Goal: Task Accomplishment & Management: Complete application form

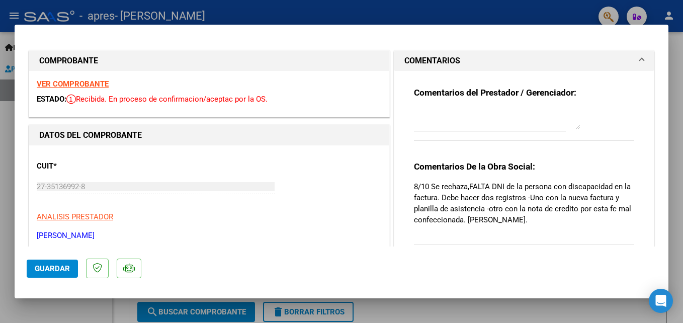
click at [682, 196] on html "menu - apres - SALGUERO DAIANA YAEL person Inicio Instructivos Contacto OS Pres…" at bounding box center [341, 161] width 683 height 323
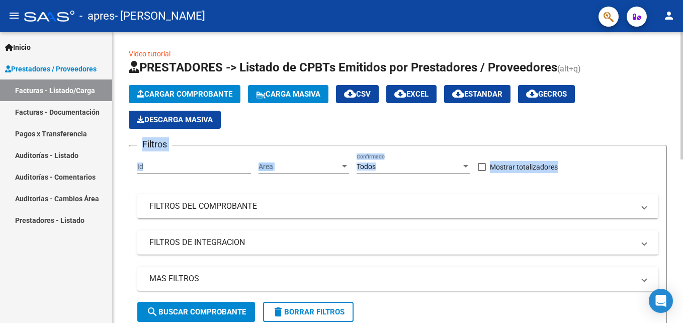
drag, startPoint x: 656, startPoint y: 121, endPoint x: 662, endPoint y: 157, distance: 36.6
click at [662, 157] on app-list-header "PRESTADORES -> Listado de CPBTs Emitidos por Prestadores / Proveedores (alt+q) …" at bounding box center [398, 194] width 538 height 271
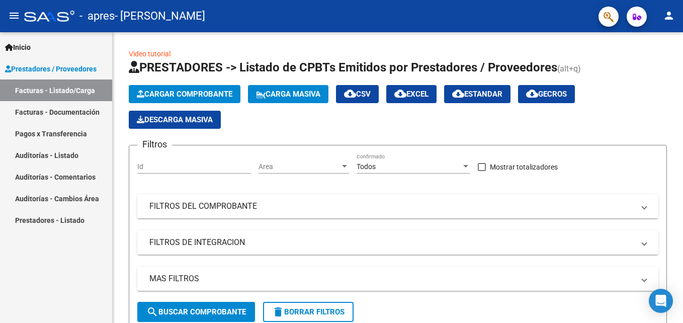
click at [73, 280] on div "Inicio Instructivos Contacto OS Prestadores / Proveedores Facturas - Listado/Ca…" at bounding box center [56, 177] width 112 height 291
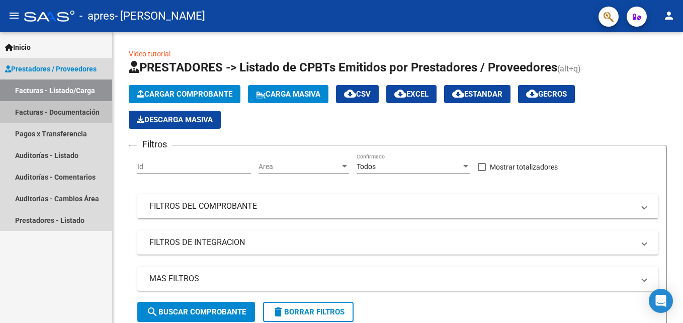
click at [49, 117] on link "Facturas - Documentación" at bounding box center [56, 112] width 112 height 22
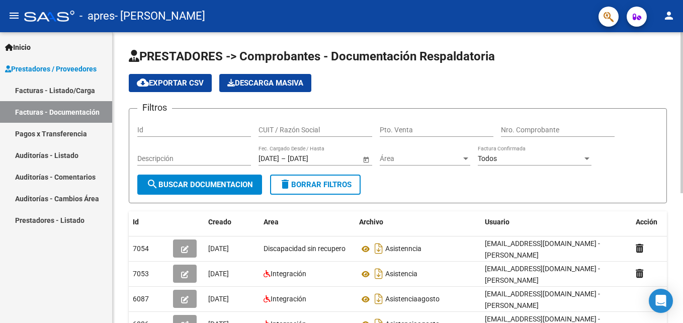
click at [653, 199] on form "Filtros Id CUIT / Razón Social Pto. Venta Nro. Comprobante Descripción [DATE] […" at bounding box center [398, 155] width 538 height 95
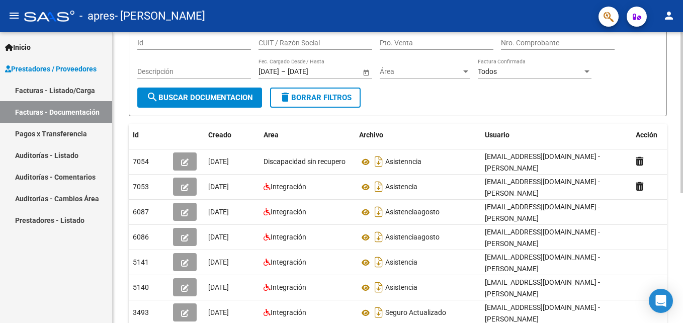
scroll to position [101, 0]
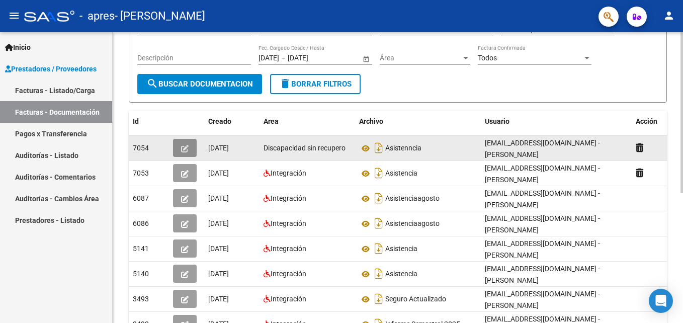
click at [185, 148] on icon "button" at bounding box center [185, 149] width 8 height 8
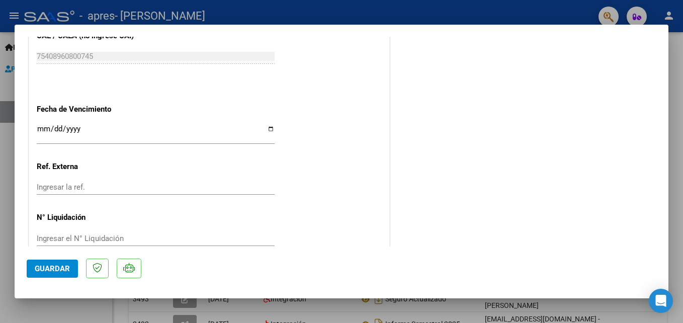
scroll to position [556, 0]
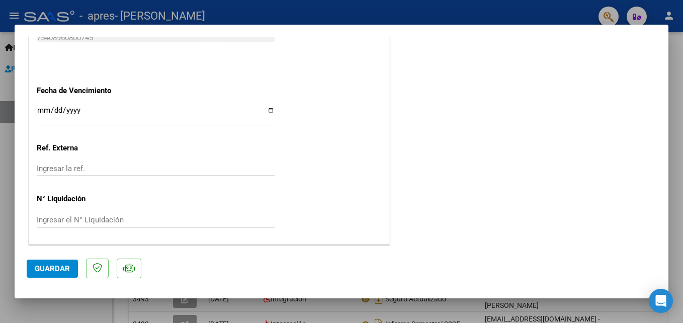
click at [0, 263] on html "menu - apres - [PERSON_NAME] person Inicio Instructivos Contacto OS Prestadores…" at bounding box center [341, 161] width 683 height 323
click at [678, 119] on div at bounding box center [341, 161] width 683 height 323
type input "$ 0,00"
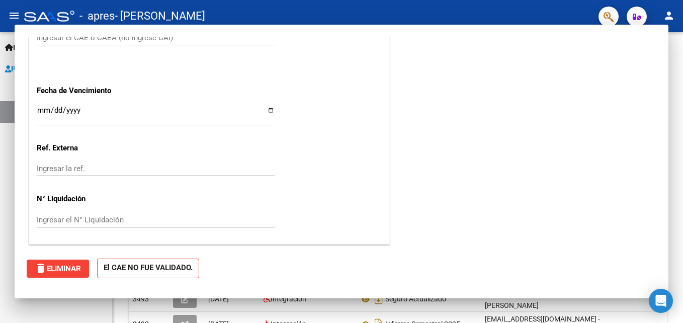
click at [678, 119] on div "PRESTADORES -> Comprobantes - Documentación Respaldatoria cloud_download Export…" at bounding box center [398, 190] width 570 height 516
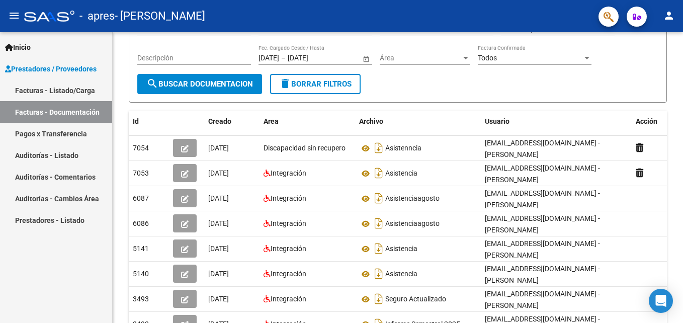
click at [678, 119] on div "PRESTADORES -> Comprobantes - Documentación Respaldatoria cloud_download Export…" at bounding box center [398, 190] width 570 height 516
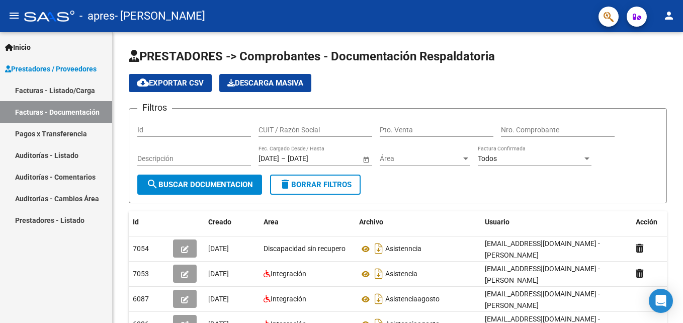
click at [65, 88] on link "Facturas - Listado/Carga" at bounding box center [56, 90] width 112 height 22
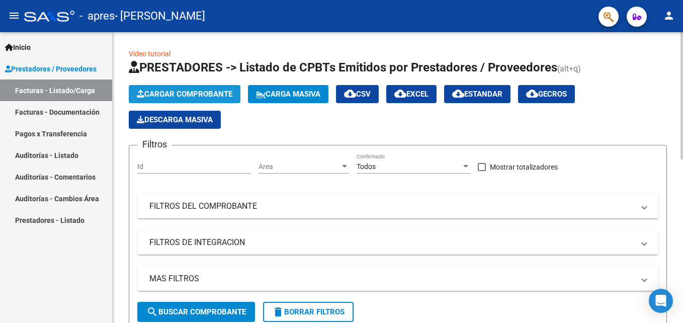
click at [206, 91] on span "Cargar Comprobante" at bounding box center [184, 93] width 95 height 9
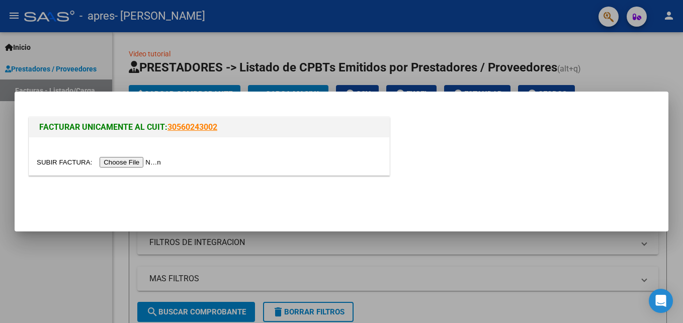
click at [124, 164] on input "file" at bounding box center [100, 162] width 127 height 11
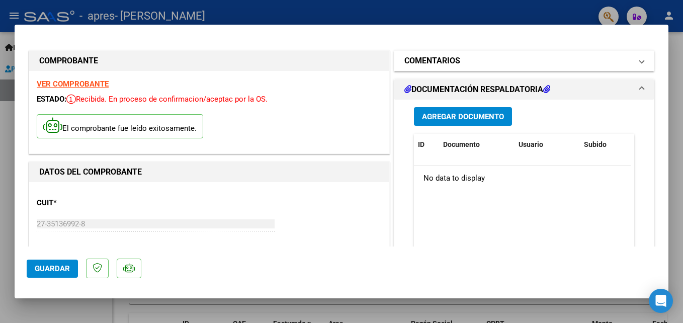
click at [473, 56] on mat-panel-title "COMENTARIOS" at bounding box center [517, 61] width 227 height 12
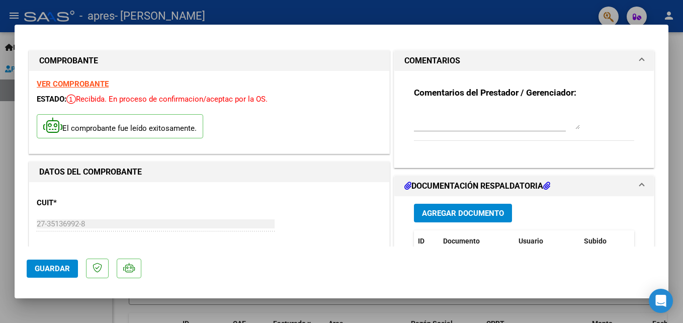
click at [441, 113] on textarea at bounding box center [497, 119] width 166 height 20
type textarea "Nota de crédito factura n°748"
click at [61, 261] on button "Guardar" at bounding box center [52, 268] width 51 height 18
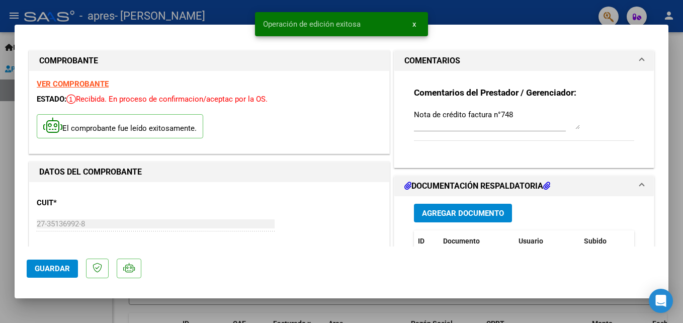
click at [671, 117] on div at bounding box center [341, 161] width 683 height 323
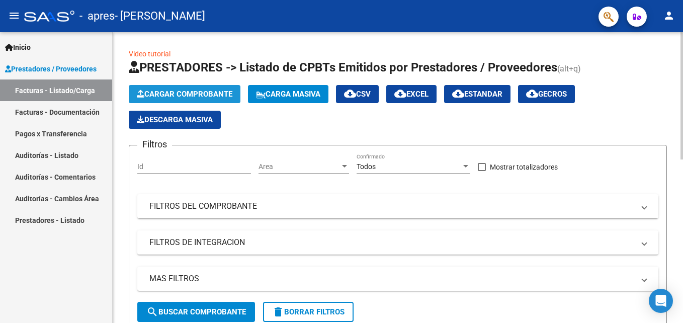
click at [231, 89] on button "Cargar Comprobante" at bounding box center [185, 94] width 112 height 18
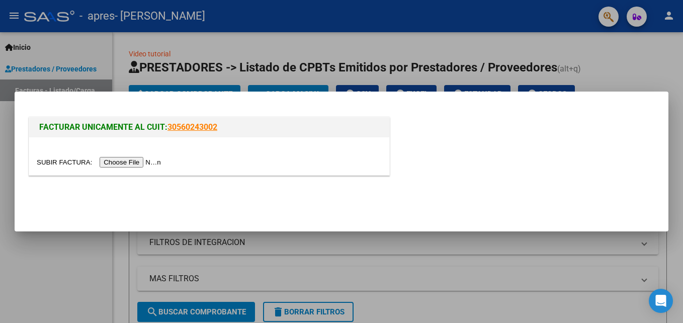
click at [136, 159] on input "file" at bounding box center [100, 162] width 127 height 11
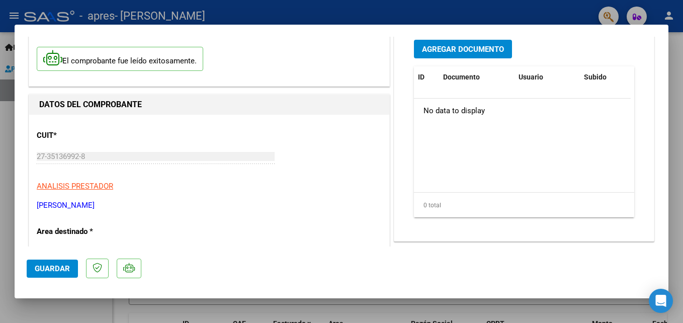
scroll to position [186, 0]
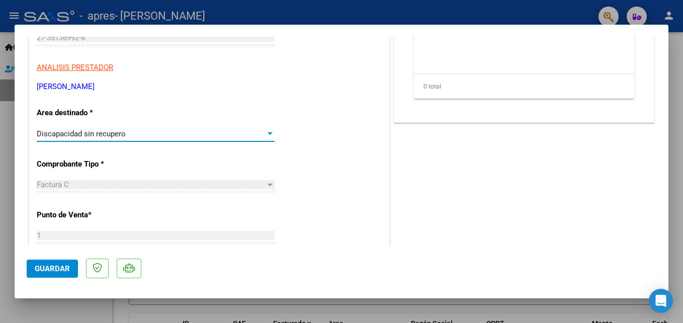
click at [267, 134] on div at bounding box center [269, 133] width 5 height 3
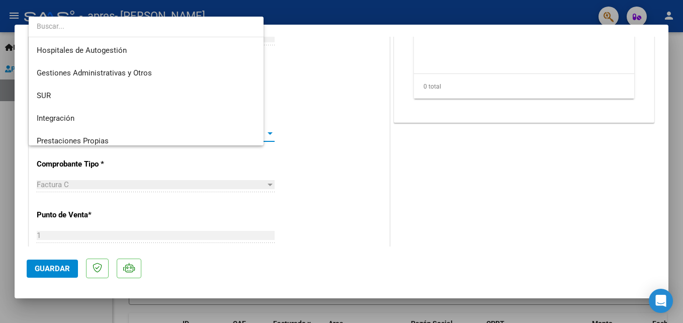
scroll to position [75, 0]
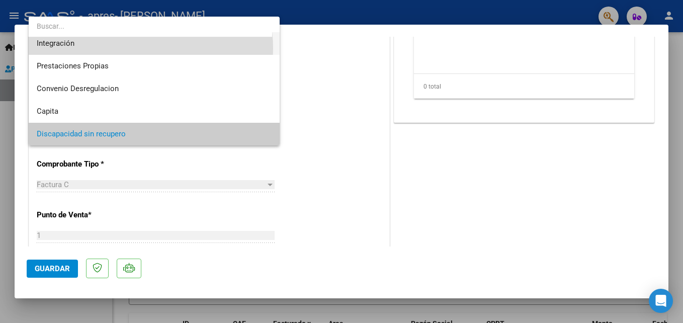
click at [122, 48] on span "Integración" at bounding box center [154, 43] width 235 height 23
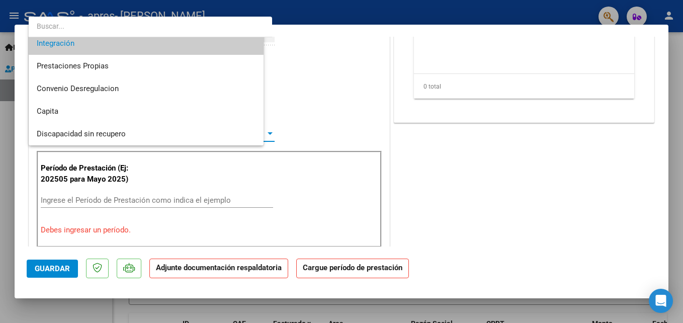
scroll to position [68, 0]
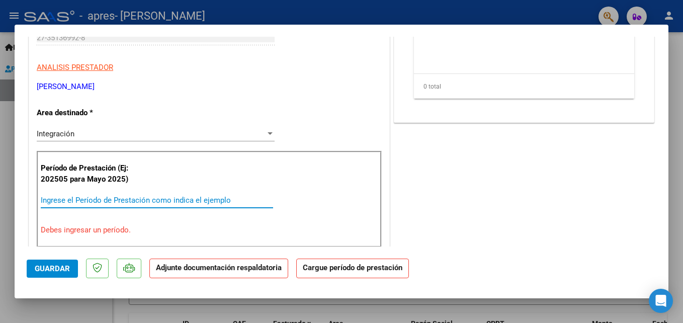
click at [116, 202] on input "Ingrese el Período de Prestación como indica el ejemplo" at bounding box center [157, 200] width 232 height 9
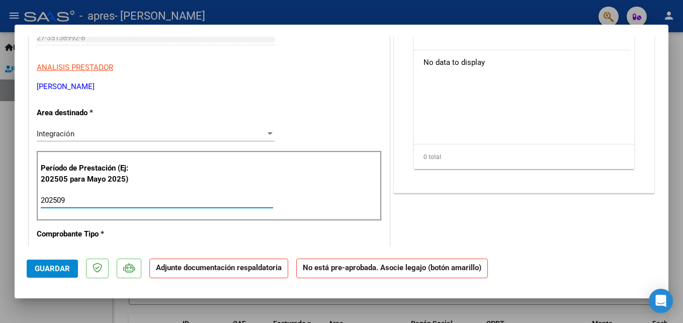
type input "202509"
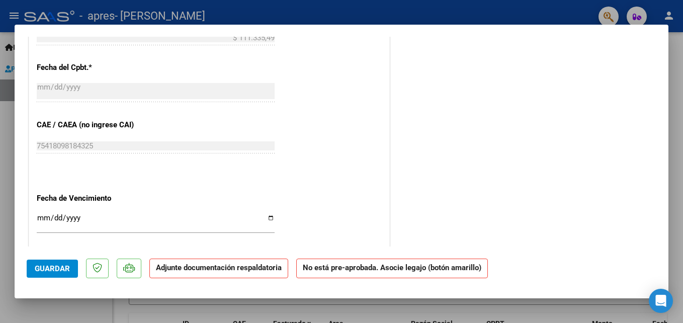
scroll to position [551, 0]
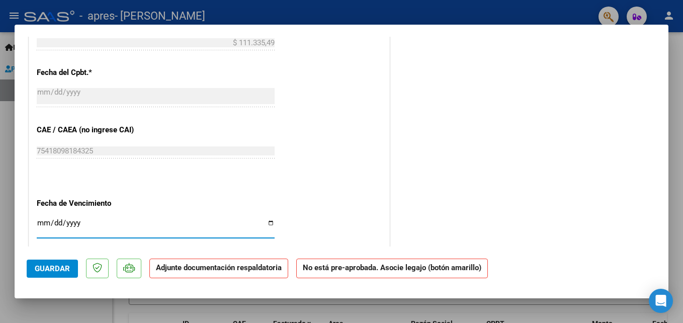
click at [268, 221] on input "Ingresar la fecha" at bounding box center [156, 227] width 238 height 16
type input "[DATE]"
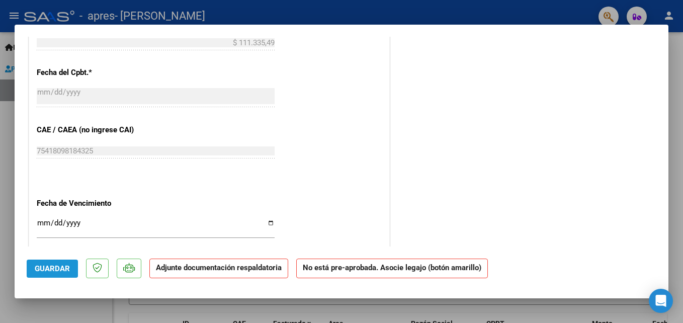
click at [39, 263] on button "Guardar" at bounding box center [52, 268] width 51 height 18
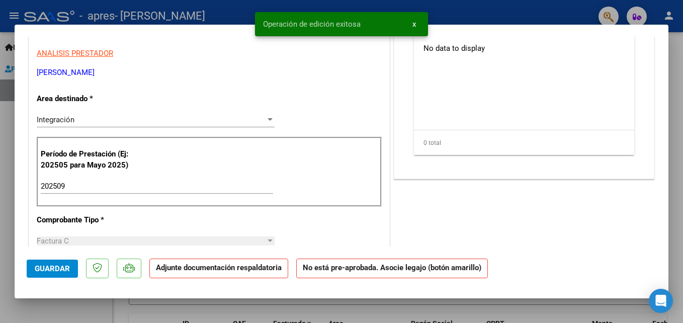
scroll to position [165, 0]
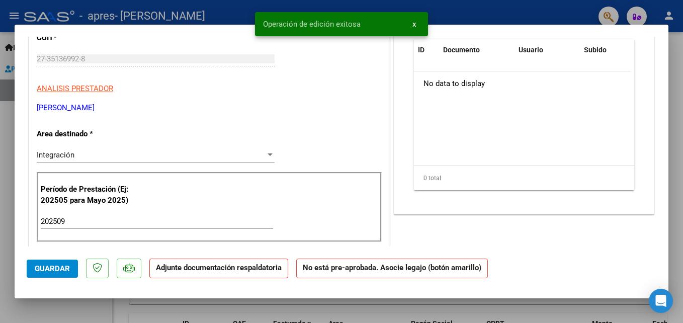
drag, startPoint x: 658, startPoint y: 115, endPoint x: 657, endPoint y: 99, distance: 16.7
click at [657, 99] on mat-dialog-content "COMPROBANTE VER COMPROBANTE ESTADO: Recibida. En proceso de confirmacion/acepta…" at bounding box center [341, 142] width 653 height 210
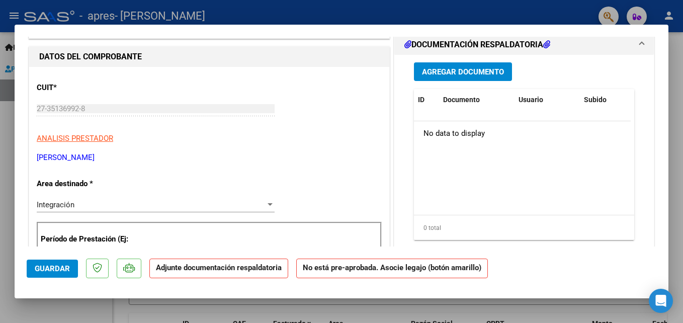
scroll to position [106, 0]
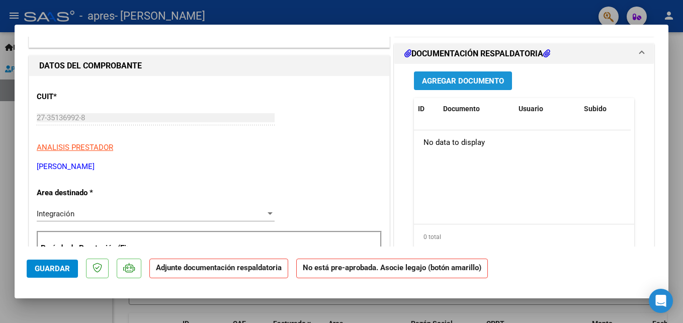
click at [483, 78] on span "Agregar Documento" at bounding box center [463, 80] width 82 height 9
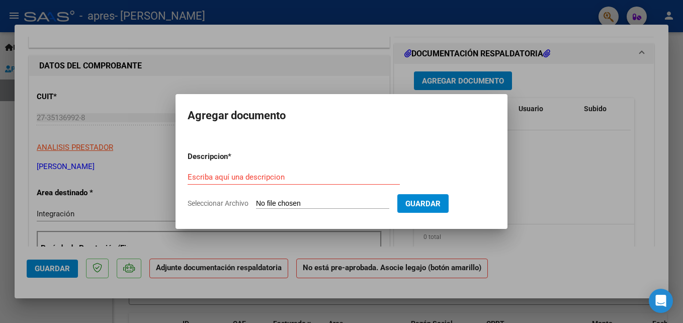
click at [309, 205] on input "Seleccionar Archivo" at bounding box center [322, 204] width 133 height 10
type input "C:\fakepath\[PERSON_NAME] sep.jpg"
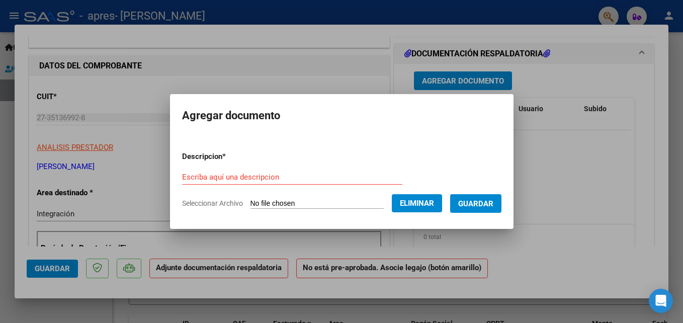
click at [256, 177] on input "Escriba aquí una descripcion" at bounding box center [292, 176] width 220 height 9
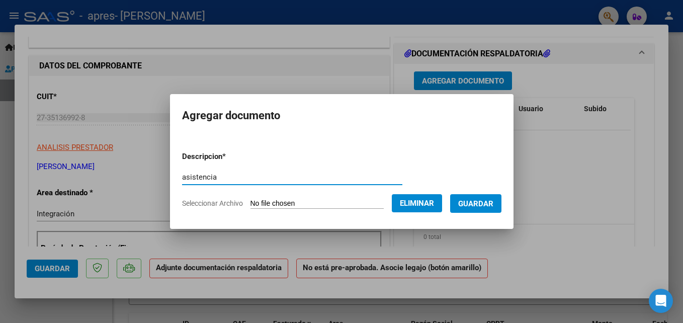
type input "asistencia"
click at [476, 203] on span "Guardar" at bounding box center [475, 203] width 35 height 9
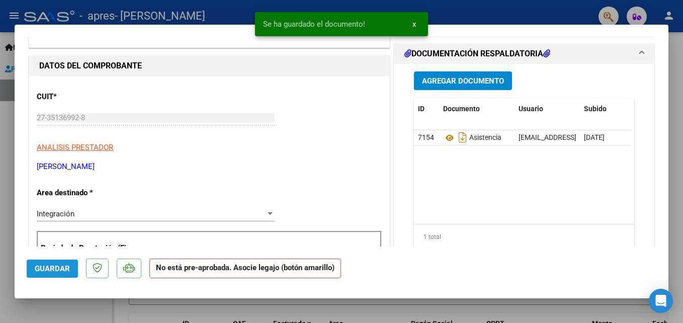
click at [65, 260] on button "Guardar" at bounding box center [52, 268] width 51 height 18
click at [3, 282] on div at bounding box center [341, 161] width 683 height 323
type input "$ 0,00"
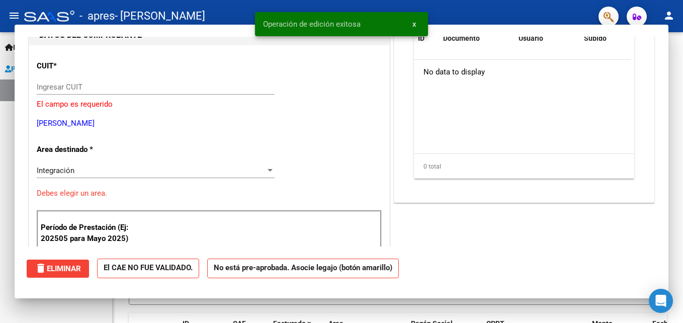
scroll to position [112, 0]
